Goal: Task Accomplishment & Management: Complete application form

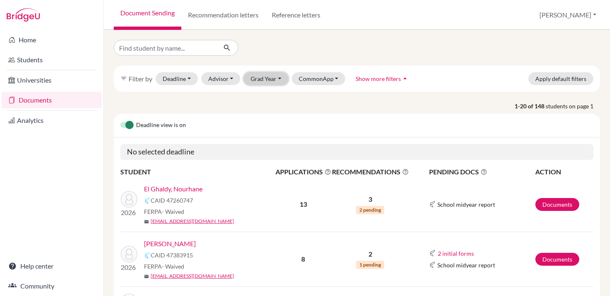
click at [249, 81] on button "Grad Year" at bounding box center [266, 78] width 45 height 13
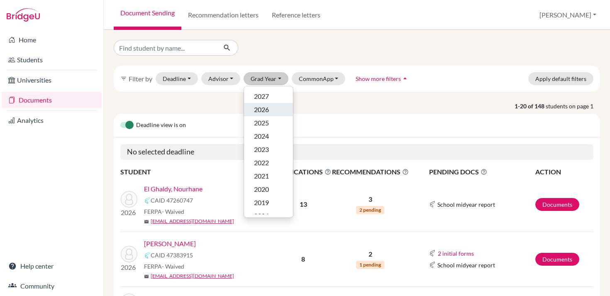
click at [259, 110] on span "2026" at bounding box center [261, 110] width 15 height 10
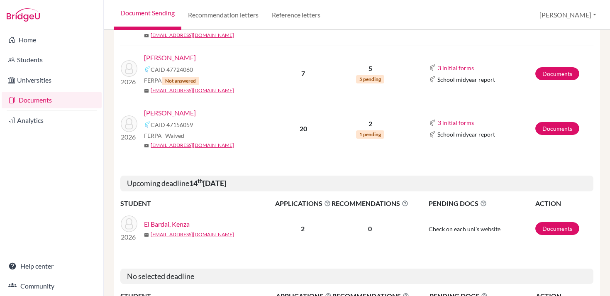
scroll to position [420, 0]
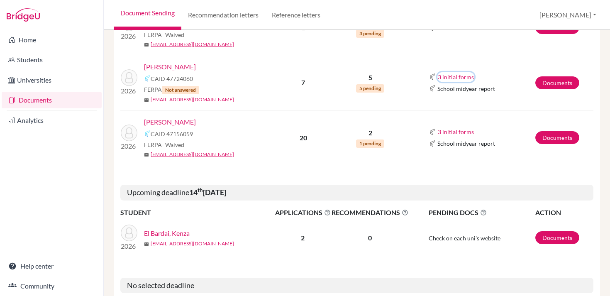
click at [408, 73] on button "3 initial forms" at bounding box center [455, 77] width 37 height 10
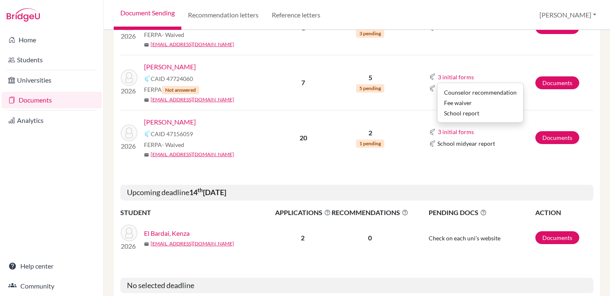
click at [408, 65] on td "3 initial forms Counselor recommendation Fee waiver School report School midyea…" at bounding box center [472, 82] width 126 height 55
click at [408, 132] on button "3 initial forms" at bounding box center [455, 132] width 37 height 10
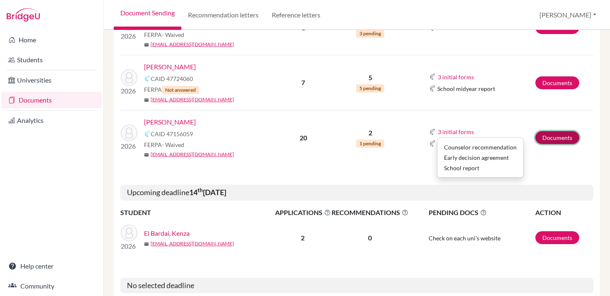
click at [408, 134] on link "Documents" at bounding box center [557, 137] width 44 height 13
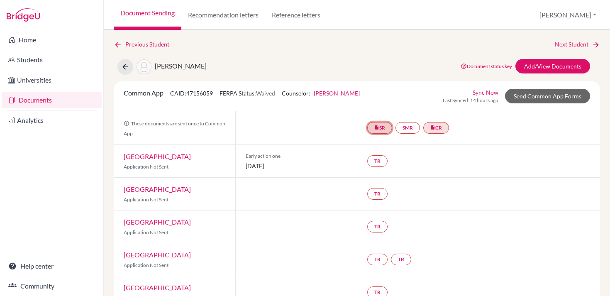
click at [378, 129] on icon "insert_drive_file" at bounding box center [376, 127] width 5 height 5
click at [380, 102] on link "School report" at bounding box center [379, 102] width 35 height 7
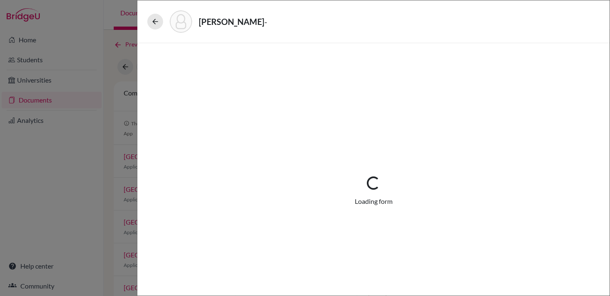
select select "1"
select select "674469"
select select "0"
select select "1"
select select "0"
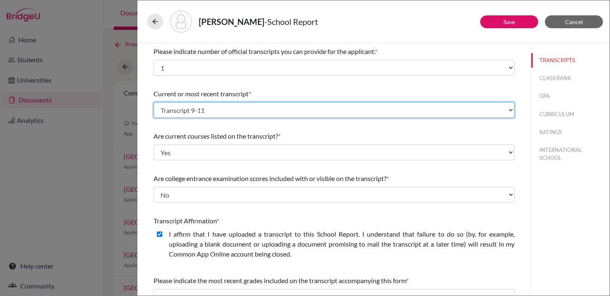
click at [293, 102] on select "Select existing document or upload a new one Transcript 9-11 Upload New File" at bounding box center [334, 110] width 361 height 16
select select "Upload New File"
click at [154, 102] on select "Select existing document or upload a new one Transcript 9-11 Upload New File" at bounding box center [334, 110] width 361 height 16
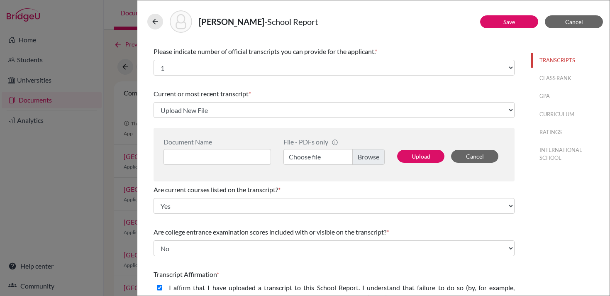
click at [319, 154] on label "Choose file" at bounding box center [333, 157] width 101 height 16
click at [319, 154] on input "Choose file" at bounding box center [333, 157] width 101 height 16
click at [318, 156] on label "Choose file" at bounding box center [333, 157] width 101 height 16
click at [318, 156] on input "Choose file" at bounding box center [333, 157] width 101 height 16
click at [254, 157] on input at bounding box center [216, 157] width 107 height 16
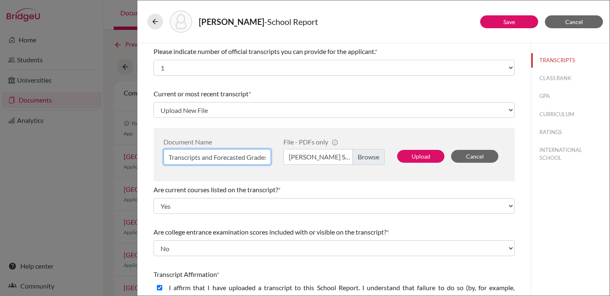
scroll to position [0, 21]
type input "Initial Transcripts and Forecasted Grades"
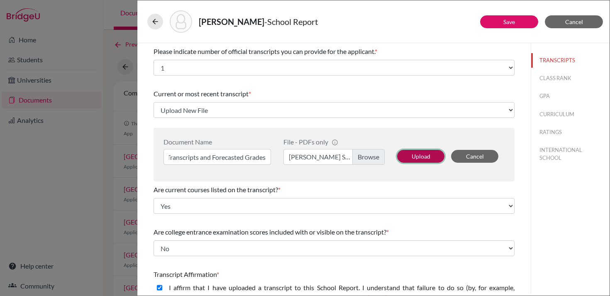
click at [422, 155] on button "Upload" at bounding box center [420, 156] width 47 height 13
select select "1337"
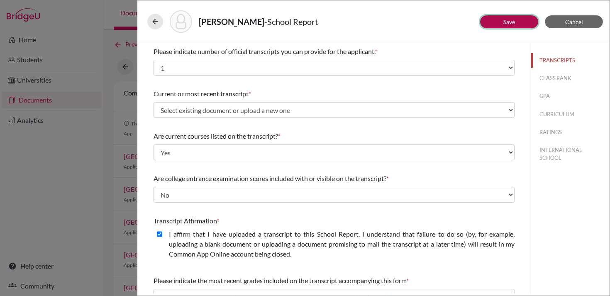
click at [520, 20] on button "Save" at bounding box center [509, 21] width 58 height 13
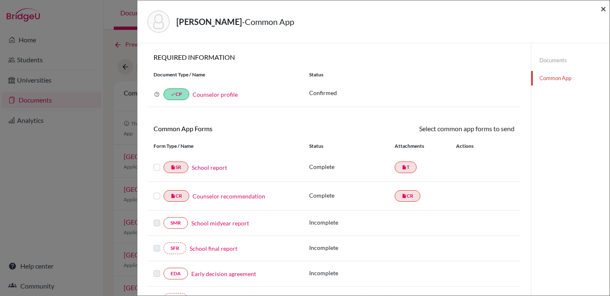
click at [605, 8] on span "×" at bounding box center [603, 8] width 6 height 12
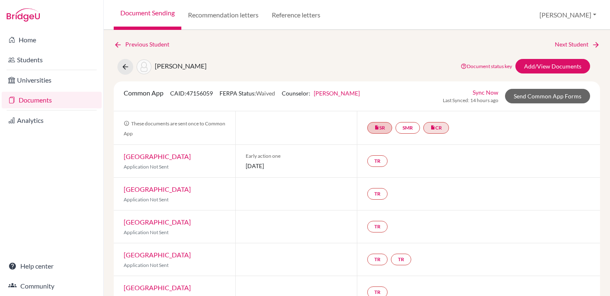
click at [71, 100] on link "Documents" at bounding box center [52, 100] width 100 height 17
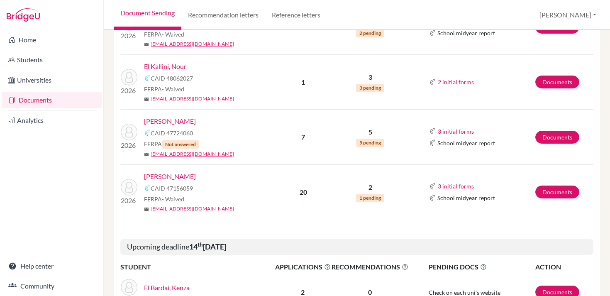
scroll to position [363, 0]
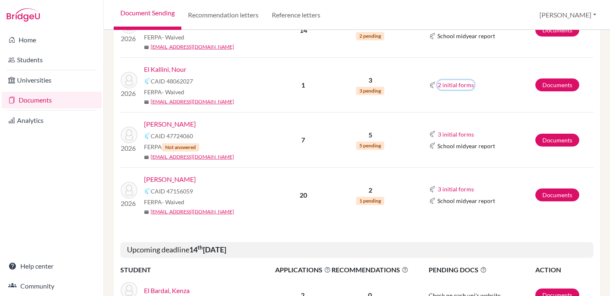
click at [441, 87] on button "2 initial forms" at bounding box center [455, 85] width 37 height 10
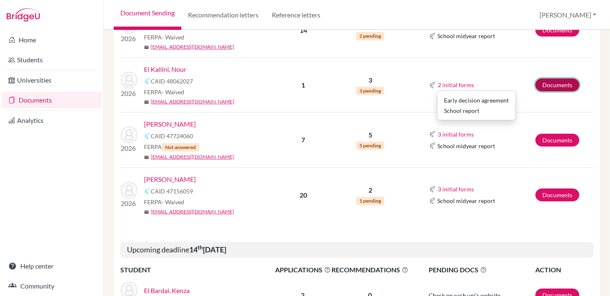
click at [540, 86] on link "Documents" at bounding box center [557, 84] width 44 height 13
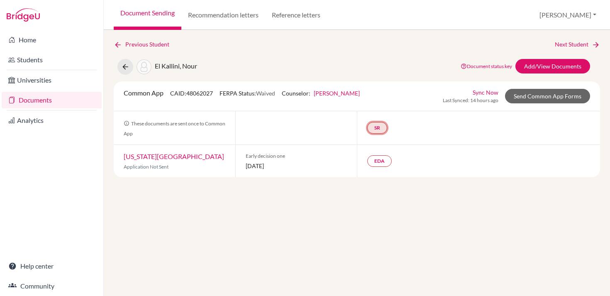
click at [376, 129] on link "SR" at bounding box center [377, 128] width 20 height 12
click at [376, 101] on link "School report" at bounding box center [376, 102] width 35 height 7
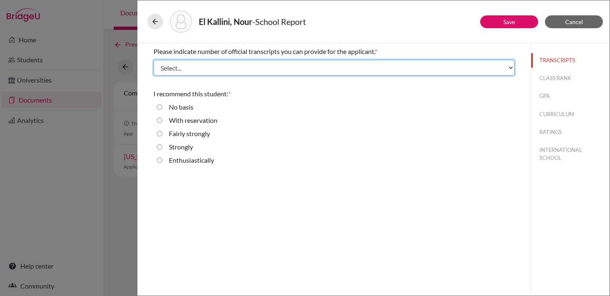
click at [291, 66] on select "Select... 1 2 3 4" at bounding box center [334, 68] width 361 height 16
select select "1"
click at [154, 60] on select "Select... 1 2 3 4" at bounding box center [334, 68] width 361 height 16
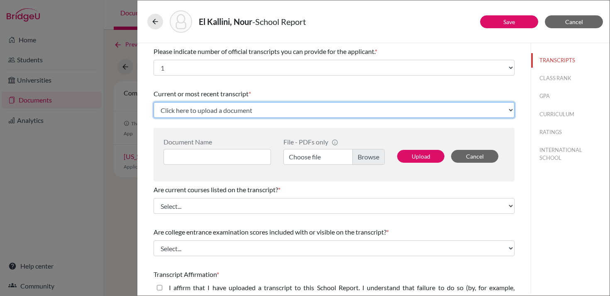
click at [234, 110] on select "Click here to upload a document Upload New File" at bounding box center [334, 110] width 361 height 16
select select "Upload New File"
click at [154, 102] on select "Click here to upload a document Upload New File" at bounding box center [334, 110] width 361 height 16
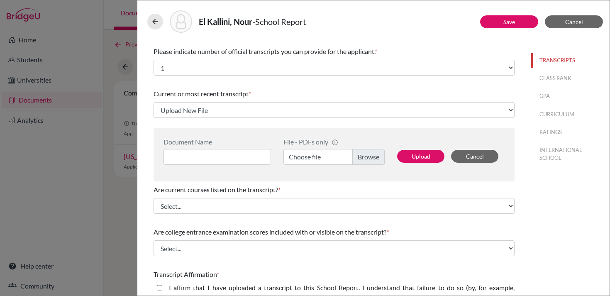
click at [298, 158] on label "Choose file" at bounding box center [333, 157] width 101 height 16
click at [298, 158] on input "Choose file" at bounding box center [333, 157] width 101 height 16
click at [218, 155] on input at bounding box center [216, 157] width 107 height 16
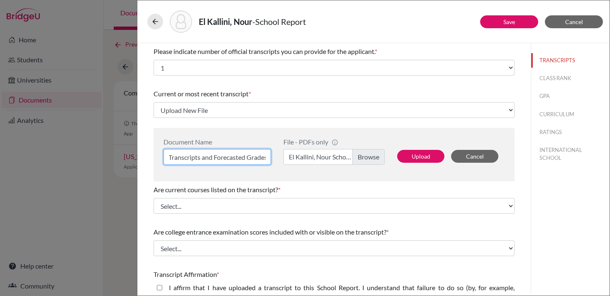
scroll to position [0, 21]
type input "Initial Transcripts and Forecasted Grades"
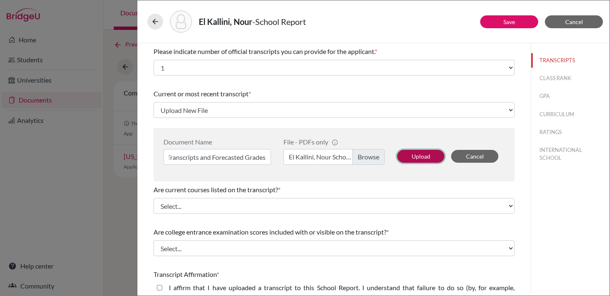
click at [421, 157] on button "Upload" at bounding box center [420, 156] width 47 height 13
select select "676189"
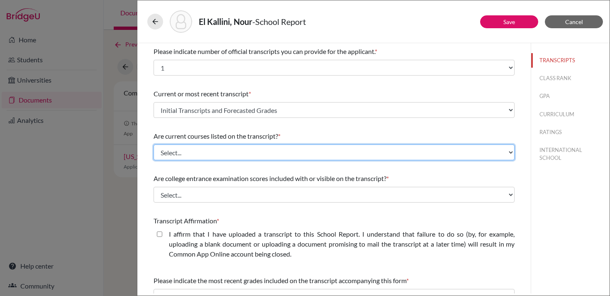
click at [220, 156] on select "Select... Yes No" at bounding box center [334, 152] width 361 height 16
select select "0"
click at [154, 144] on select "Select... Yes No" at bounding box center [334, 152] width 361 height 16
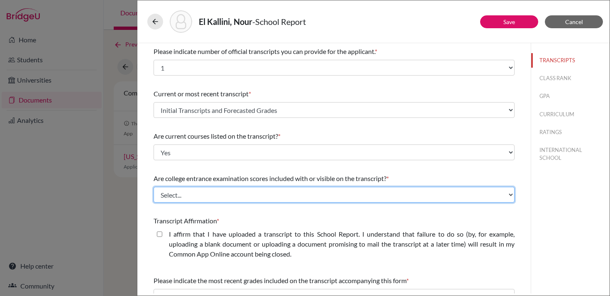
click at [215, 194] on select "Select... Yes No" at bounding box center [334, 195] width 361 height 16
select select "1"
click at [154, 187] on select "Select... Yes No" at bounding box center [334, 195] width 361 height 16
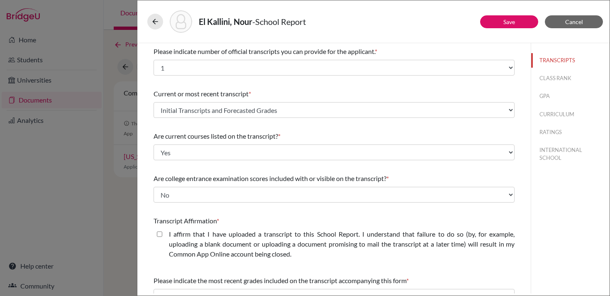
click at [210, 239] on label "I affirm that I have uploaded a transcript to this School Report. I understand …" at bounding box center [342, 244] width 346 height 30
click at [162, 239] on closed\ "I affirm that I have uploaded a transcript to this School Report. I understand …" at bounding box center [159, 234] width 5 height 10
checkbox closed\ "true"
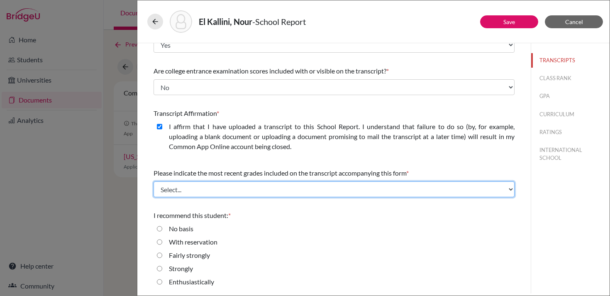
click at [209, 188] on select "Select... Final junior year grades 1st Quarter senior year grades 2nd Quarter/1…" at bounding box center [334, 189] width 361 height 16
select select "0"
click at [154, 181] on select "Select... Final junior year grades 1st Quarter senior year grades 2nd Quarter/1…" at bounding box center [334, 189] width 361 height 16
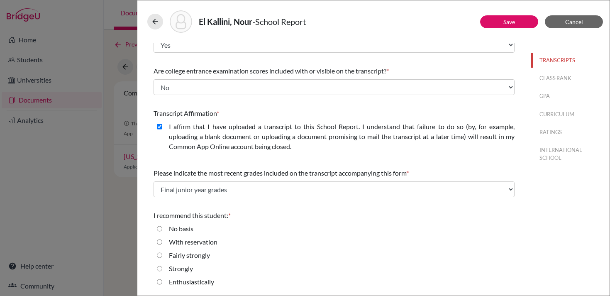
click at [184, 268] on label "Strongly" at bounding box center [181, 268] width 24 height 10
click at [162, 268] on input "Strongly" at bounding box center [159, 268] width 5 height 10
radio input "true"
click at [545, 78] on button "CLASS RANK" at bounding box center [570, 78] width 78 height 15
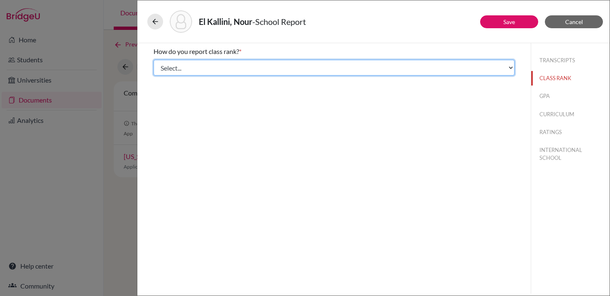
click at [344, 71] on select "Select... Exact Decile Quintile Quartile None" at bounding box center [334, 68] width 361 height 16
select select "5"
click at [154, 60] on select "Select... Exact Decile Quintile Quartile None" at bounding box center [334, 68] width 361 height 16
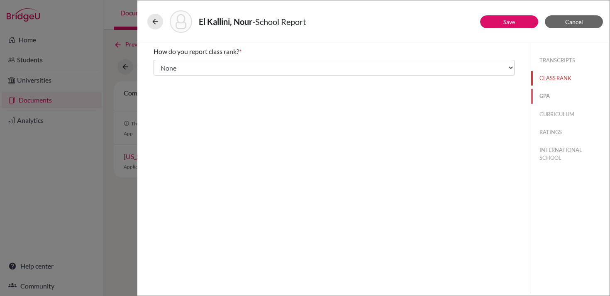
click at [540, 91] on button "GPA" at bounding box center [570, 96] width 78 height 15
click at [159, 78] on input "No" at bounding box center [159, 78] width 5 height 10
radio input "true"
click at [556, 110] on button "CURRICULUM" at bounding box center [570, 114] width 78 height 15
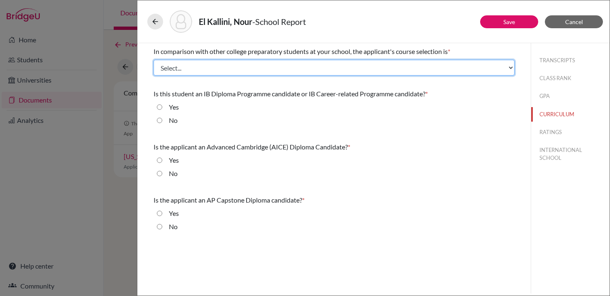
click at [250, 69] on select "Select... Less than demanding Average Demanding Very demanding Most demanding P…" at bounding box center [334, 68] width 361 height 16
click at [154, 60] on select "Select... Less than demanding Average Demanding Very demanding Most demanding P…" at bounding box center [334, 68] width 361 height 16
click at [253, 70] on select "Select... Less than demanding Average Demanding Very demanding Most demanding P…" at bounding box center [334, 68] width 361 height 16
select select "2"
click at [154, 60] on select "Select... Less than demanding Average Demanding Very demanding Most demanding P…" at bounding box center [334, 68] width 361 height 16
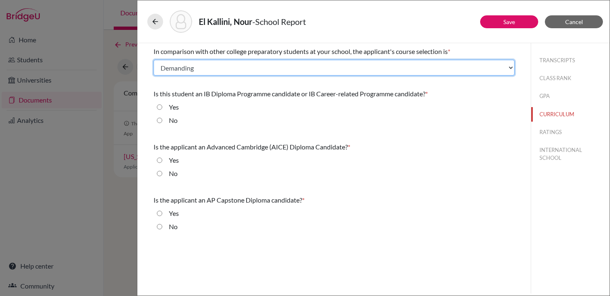
click at [246, 72] on select "Select... Less than demanding Average Demanding Very demanding Most demanding P…" at bounding box center [334, 68] width 361 height 16
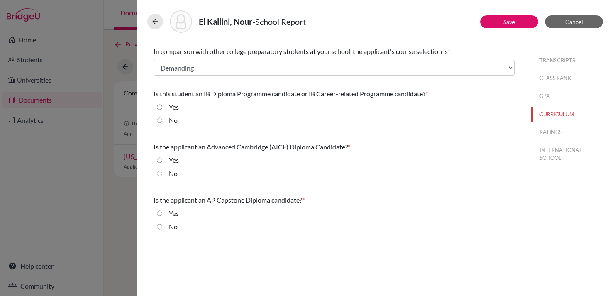
click at [161, 105] on input "Yes" at bounding box center [159, 107] width 5 height 10
radio input "true"
click at [158, 172] on input "No" at bounding box center [159, 173] width 5 height 10
radio input "true"
click at [160, 227] on input "No" at bounding box center [159, 227] width 5 height 10
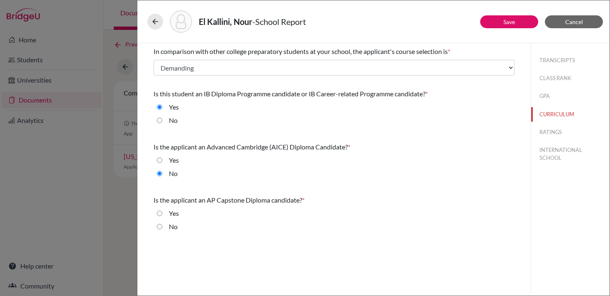
radio input "true"
click at [551, 130] on button "RATINGS" at bounding box center [570, 132] width 78 height 15
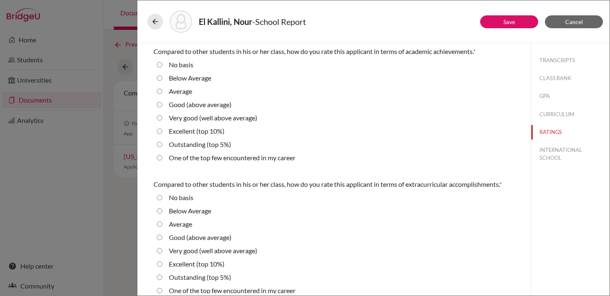
click at [207, 117] on label "Very good (well above average)" at bounding box center [213, 118] width 88 height 10
click at [162, 117] on average\) "Very good (well above average)" at bounding box center [159, 118] width 5 height 10
radio average\) "true"
click at [217, 106] on label "Good (above average)" at bounding box center [200, 105] width 63 height 10
click at [162, 106] on average\) "Good (above average)" at bounding box center [159, 105] width 5 height 10
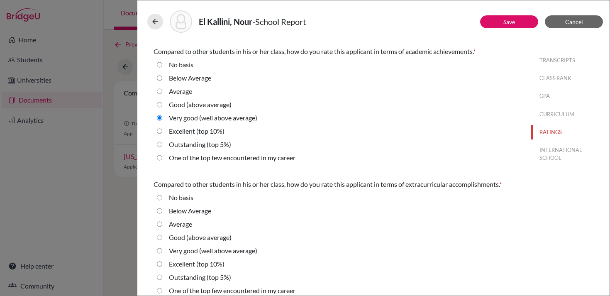
radio average\) "true"
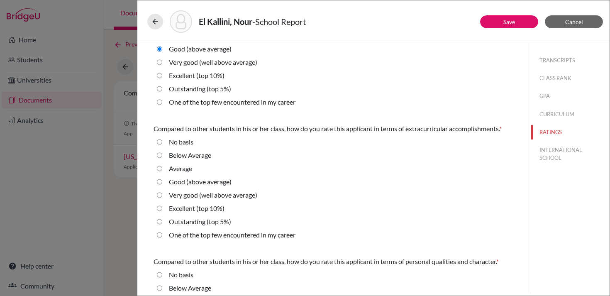
scroll to position [54, 0]
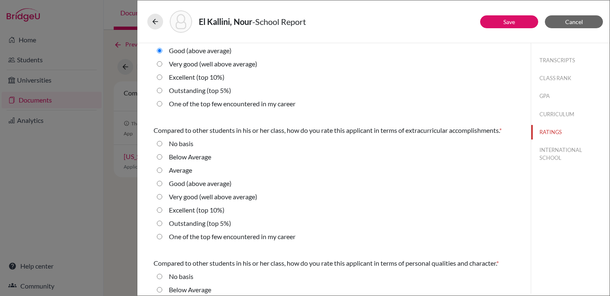
click at [189, 171] on label "Average" at bounding box center [180, 170] width 23 height 10
click at [162, 171] on input "Average" at bounding box center [159, 170] width 5 height 10
radio input "true"
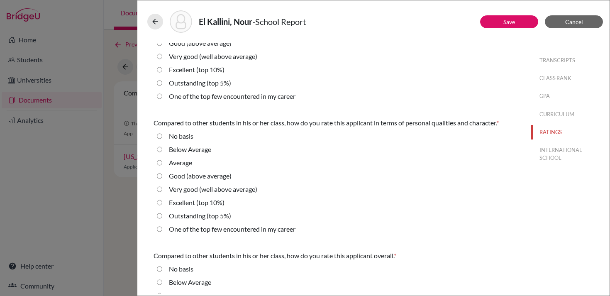
scroll to position [195, 0]
click at [194, 189] on label "Very good (well above average)" at bounding box center [213, 188] width 88 height 10
click at [162, 189] on average\) "Very good (well above average)" at bounding box center [159, 188] width 5 height 10
radio average\) "true"
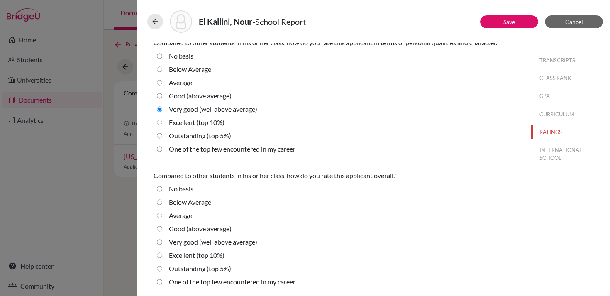
scroll to position [274, 0]
click at [189, 229] on label "Good (above average)" at bounding box center [200, 229] width 63 height 10
click at [162, 229] on average\) "Good (above average)" at bounding box center [159, 229] width 5 height 10
radio average\) "true"
click at [551, 149] on button "INTERNATIONAL SCHOOL" at bounding box center [570, 154] width 78 height 22
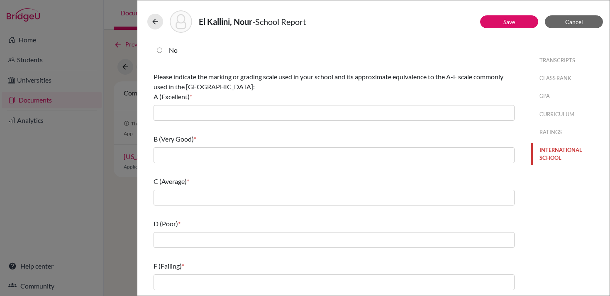
scroll to position [0, 0]
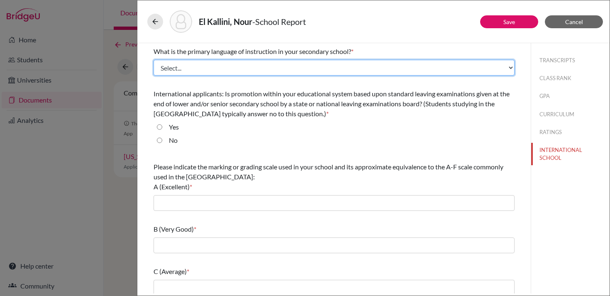
click at [256, 65] on select "Select... Albanian Arabic Armenian Assamese Azerbaijani Belarusian Bengali Bulg…" at bounding box center [334, 68] width 361 height 16
select select "14"
click at [154, 60] on select "Select... Albanian Arabic Armenian Assamese Azerbaijani Belarusian Bengali Bulg…" at bounding box center [334, 68] width 361 height 16
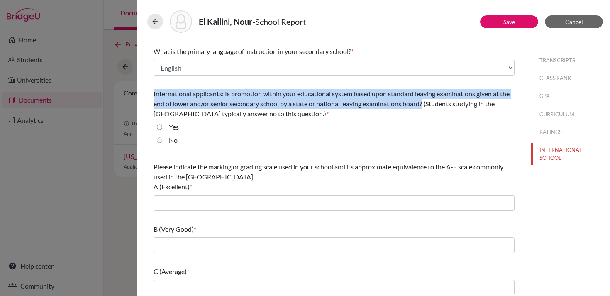
drag, startPoint x: 425, startPoint y: 103, endPoint x: 147, endPoint y: 97, distance: 278.5
click at [147, 97] on div "What is the primary language of instruction in your secondary school? * Select.…" at bounding box center [334, 213] width 381 height 340
copy span "International applicants: Is promotion within your educational system based upo…"
click at [157, 141] on input "No" at bounding box center [159, 140] width 5 height 10
radio input "true"
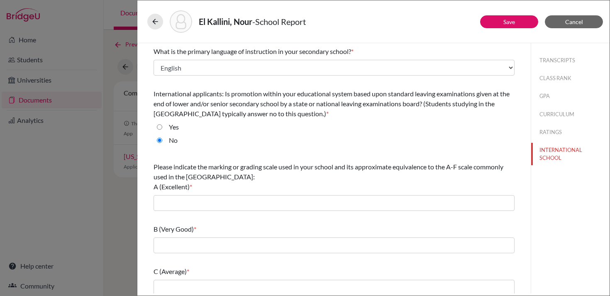
click at [186, 153] on div "What is the primary language of instruction in your secondary school? * Select.…" at bounding box center [334, 213] width 361 height 340
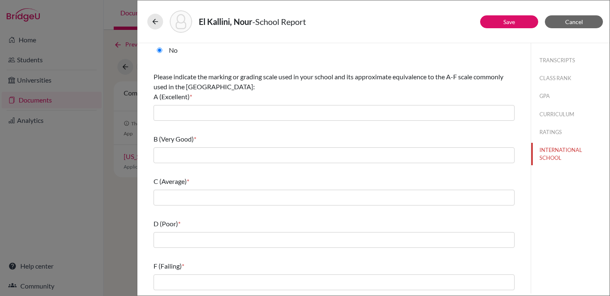
scroll to position [90, 0]
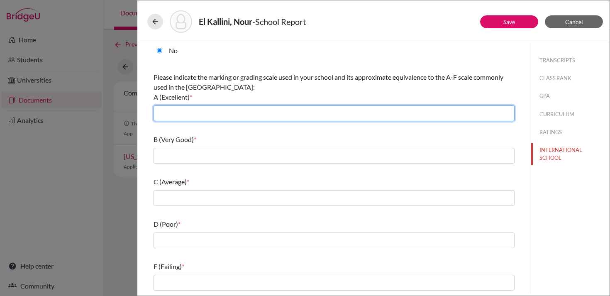
click at [224, 111] on input "text" at bounding box center [334, 113] width 361 height 16
type input "6-7"
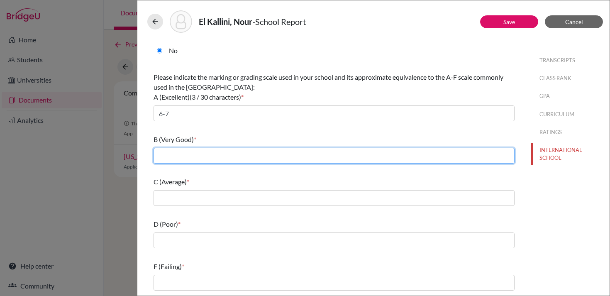
click at [213, 149] on input "text" at bounding box center [334, 156] width 361 height 16
type input "5"
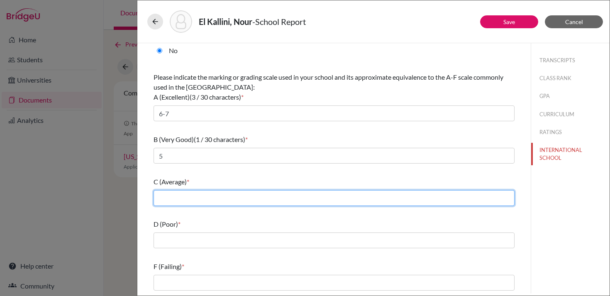
click at [204, 198] on input "text" at bounding box center [334, 198] width 361 height 16
type input "4"
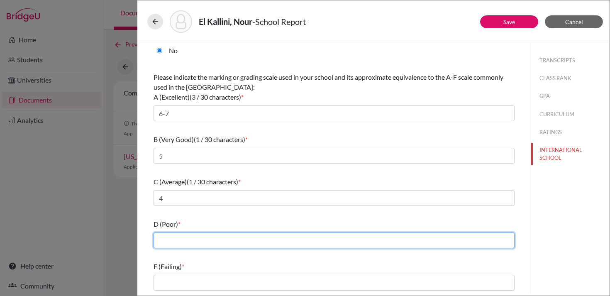
click at [199, 238] on input "text" at bounding box center [334, 240] width 361 height 16
type input "3"
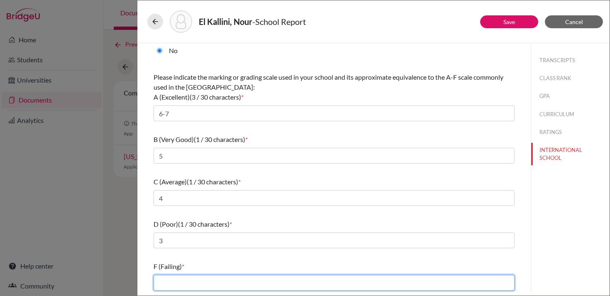
click at [193, 281] on input "text" at bounding box center [334, 283] width 361 height 16
type input "1-2"
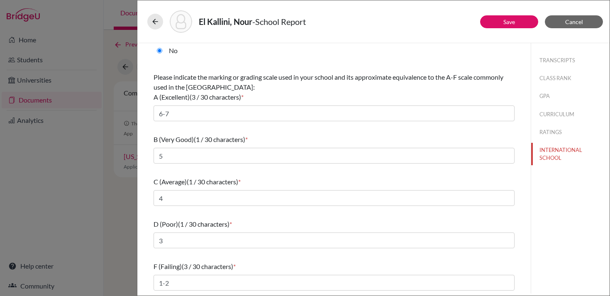
click at [254, 212] on div "What is the primary language of instruction in your secondary school? * Select.…" at bounding box center [334, 124] width 361 height 340
click at [515, 20] on button "Save" at bounding box center [509, 21] width 58 height 13
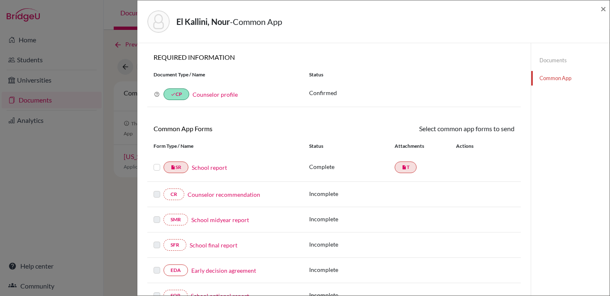
click at [218, 196] on link "Counselor recommendation" at bounding box center [224, 194] width 73 height 9
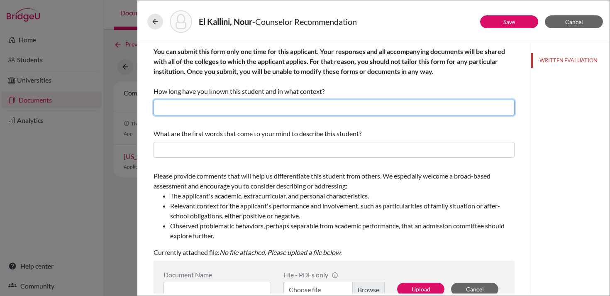
click at [259, 110] on input "text" at bounding box center [334, 108] width 361 height 16
type input "6 weeks; Counselor"
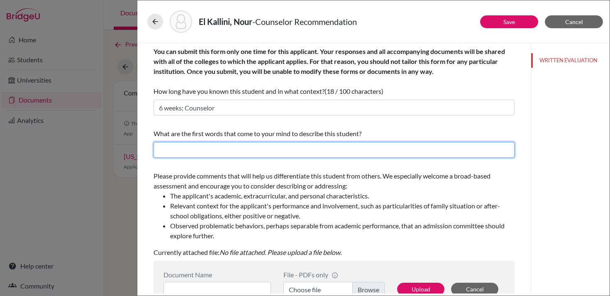
click at [239, 150] on input "text" at bounding box center [334, 150] width 361 height 16
type input "Kind, goal-oriented, inquisitive"
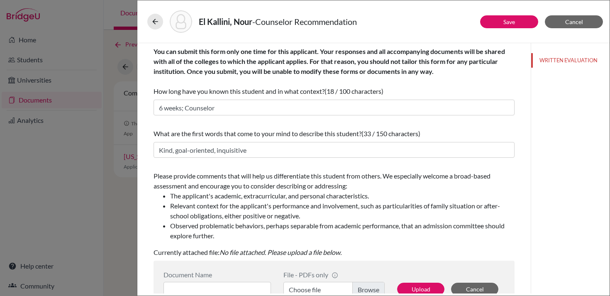
click at [238, 178] on span "Please provide comments that will help us differentiate this student from other…" at bounding box center [334, 206] width 361 height 69
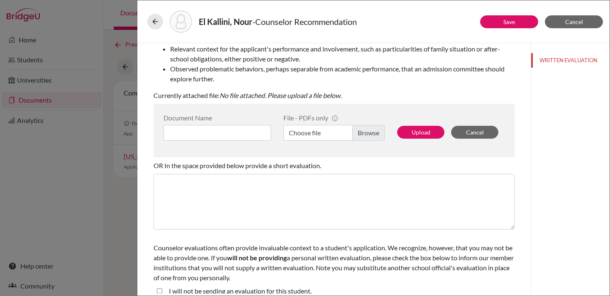
scroll to position [166, 0]
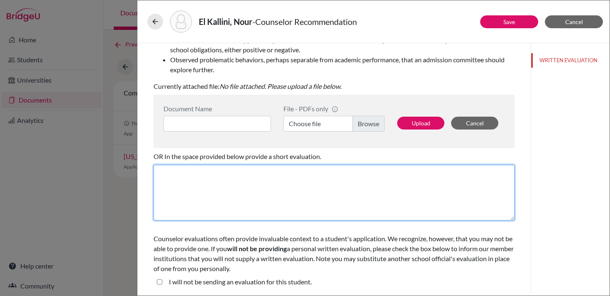
click at [256, 179] on textarea at bounding box center [334, 193] width 361 height 56
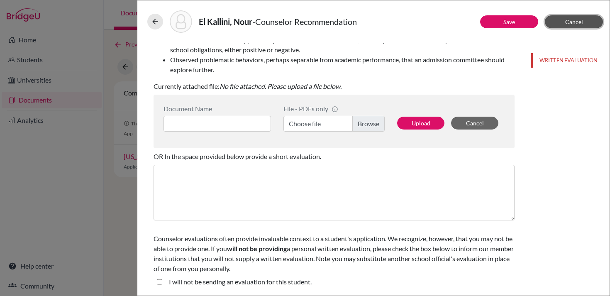
click at [569, 21] on span "Cancel" at bounding box center [574, 21] width 18 height 7
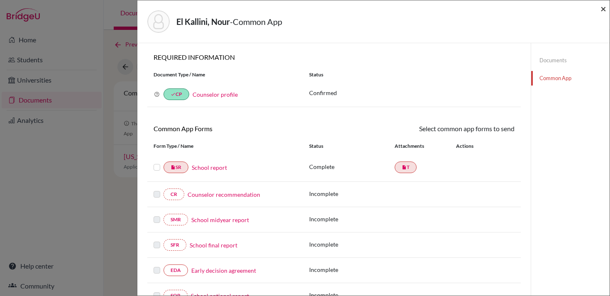
click at [602, 10] on span "×" at bounding box center [603, 8] width 6 height 12
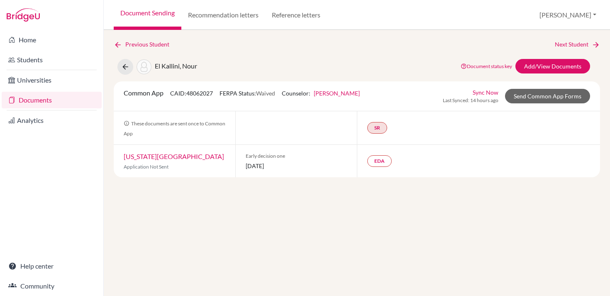
click at [73, 98] on link "Documents" at bounding box center [52, 100] width 100 height 17
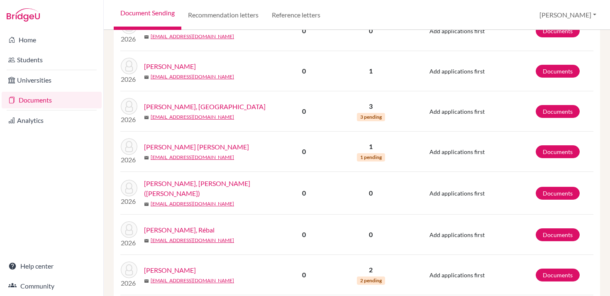
scroll to position [691, 0]
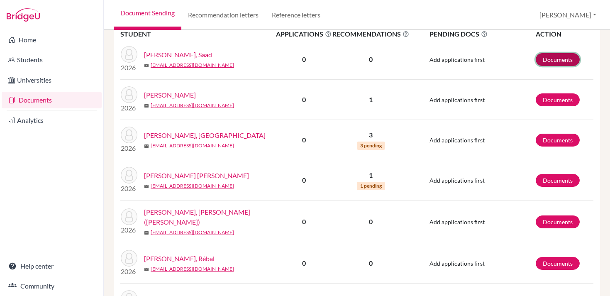
click at [549, 58] on link "Documents" at bounding box center [558, 59] width 44 height 13
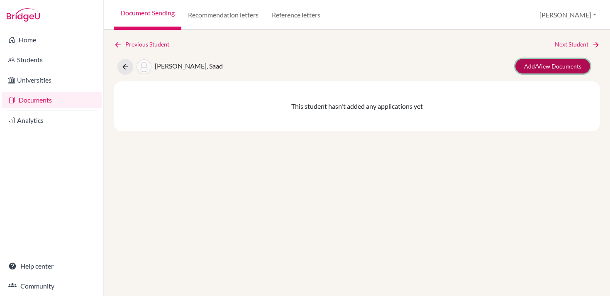
click at [549, 61] on link "Add/View Documents" at bounding box center [552, 66] width 75 height 15
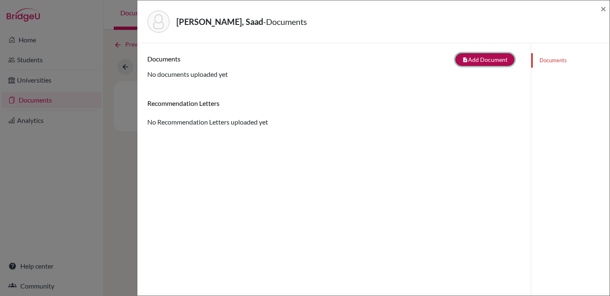
click at [493, 60] on button "note_add Add Document" at bounding box center [484, 59] width 59 height 13
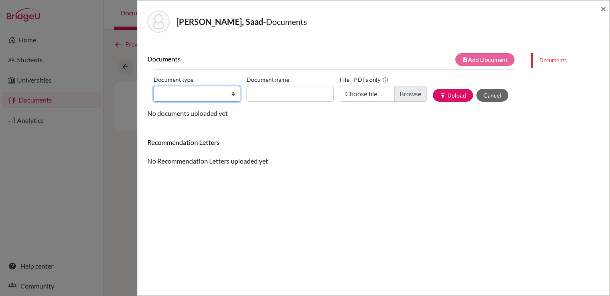
click at [225, 92] on select "Change explanation for Common App reports Counselor recommendation Internationa…" at bounding box center [197, 94] width 87 height 16
click at [601, 7] on span "×" at bounding box center [603, 8] width 6 height 12
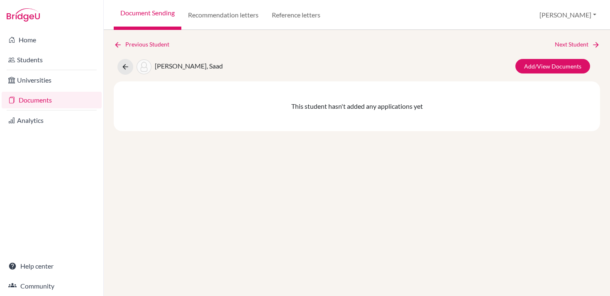
click at [35, 102] on link "Documents" at bounding box center [52, 100] width 100 height 17
